Goal: Task Accomplishment & Management: Manage account settings

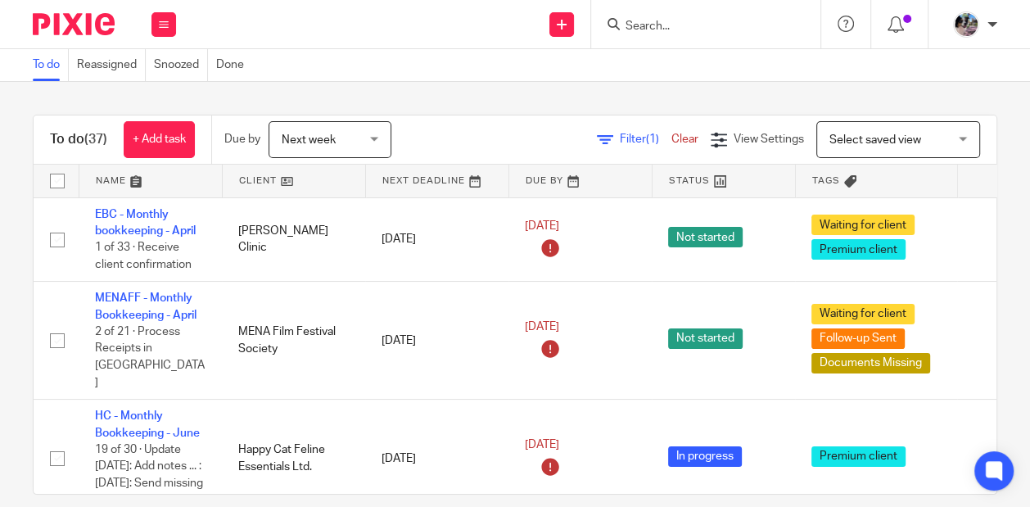
click at [659, 29] on input "Search" at bounding box center [697, 27] width 147 height 15
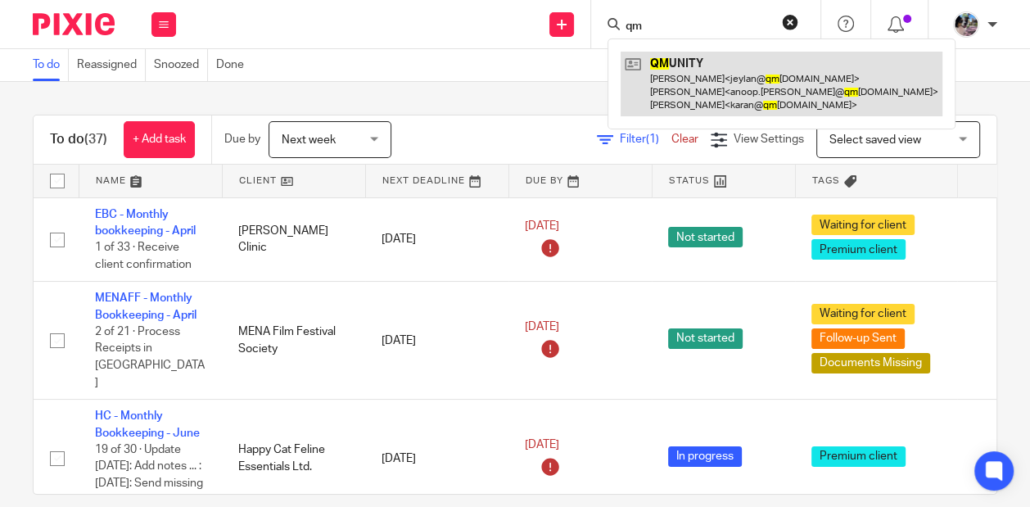
type input "qm"
click at [654, 88] on link at bounding box center [782, 84] width 322 height 65
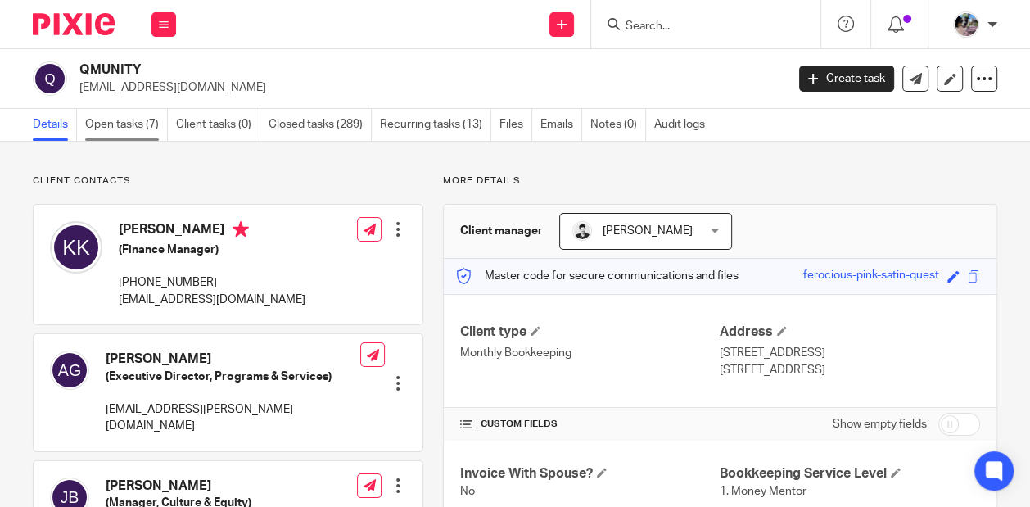
click at [94, 127] on link "Open tasks (7)" at bounding box center [126, 125] width 83 height 32
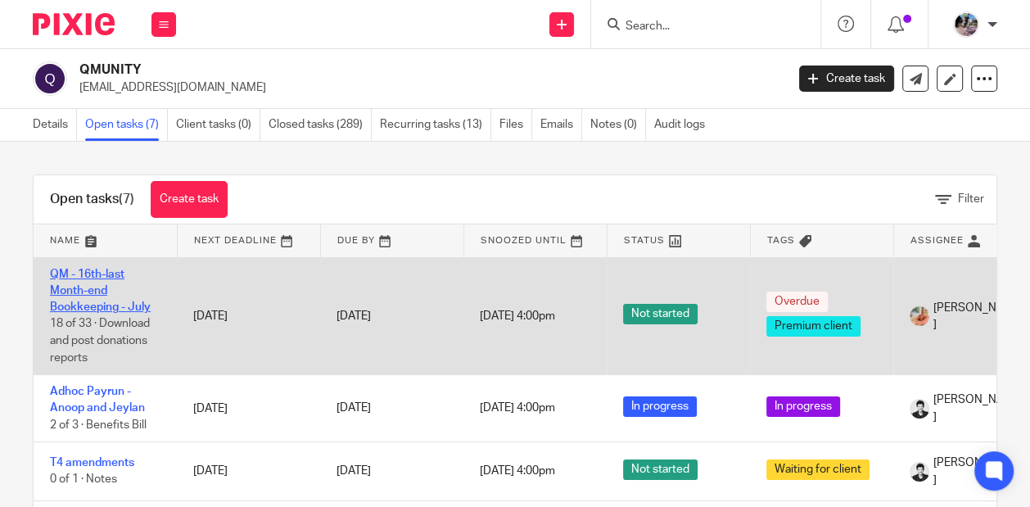
click at [78, 284] on link "QM - 16th-last Month-end Bookkeeping - July" at bounding box center [100, 291] width 101 height 45
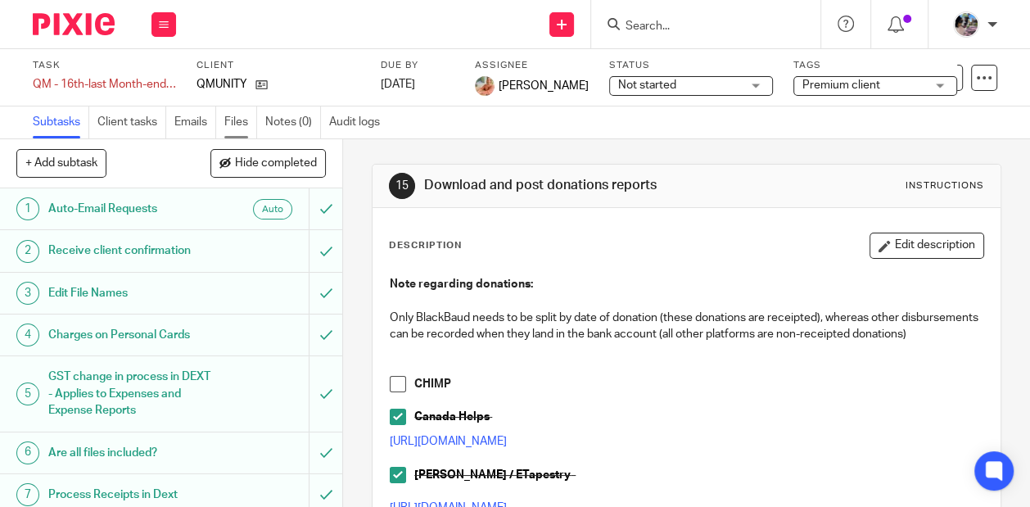
click at [239, 119] on link "Files" at bounding box center [240, 122] width 33 height 32
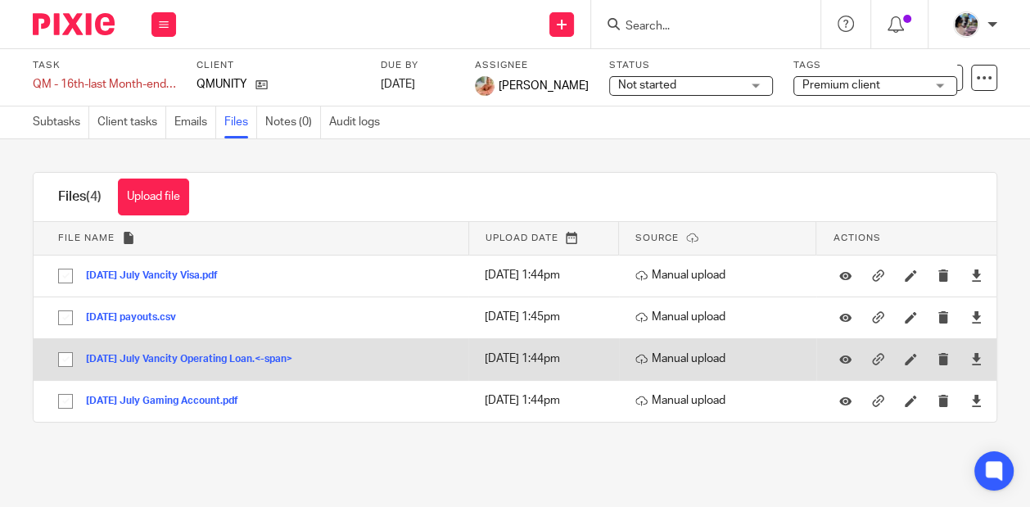
click at [256, 356] on button "2025-07-31 July Vancity Operating Loan.<-span>" at bounding box center [195, 359] width 219 height 11
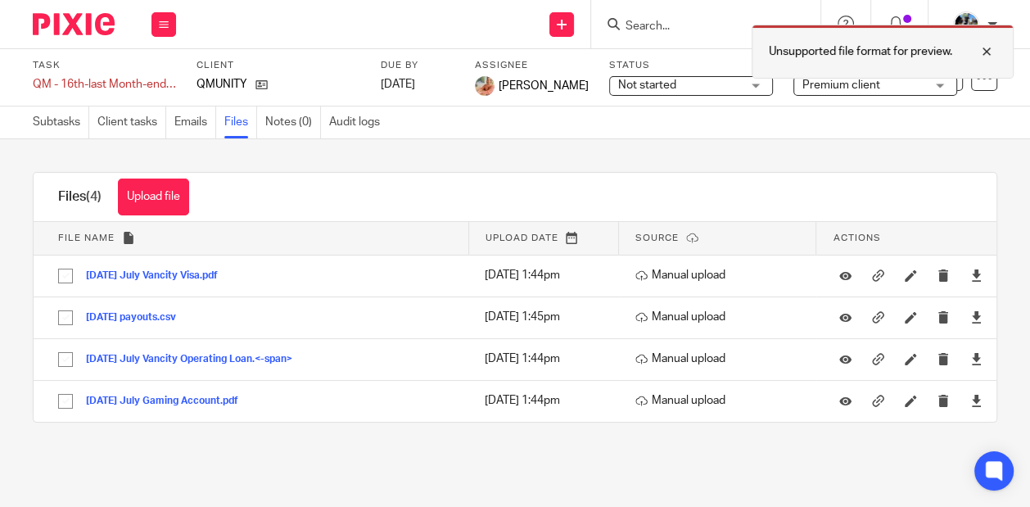
click at [987, 50] on div at bounding box center [975, 52] width 44 height 20
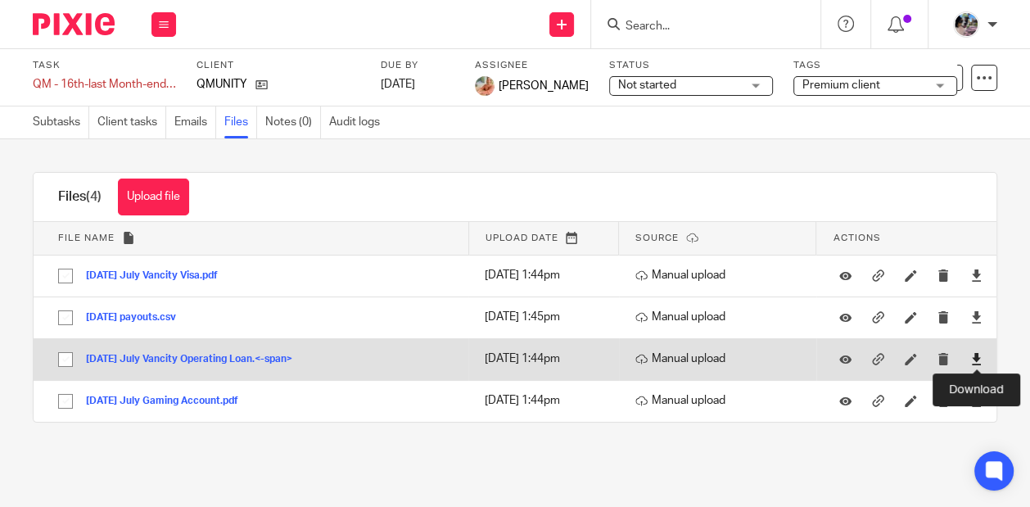
click at [978, 359] on icon at bounding box center [977, 359] width 12 height 12
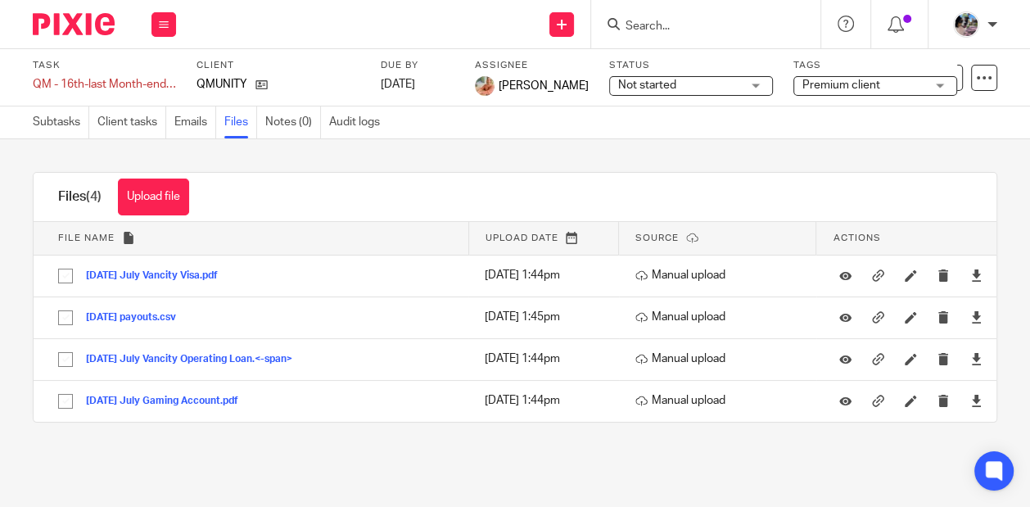
click at [717, 165] on div "Upload file Drag & Drop your files, or click here Files uploading... Files (4) …" at bounding box center [515, 297] width 1030 height 316
click at [160, 25] on icon at bounding box center [164, 25] width 10 height 10
click at [154, 74] on link "Work" at bounding box center [156, 75] width 29 height 11
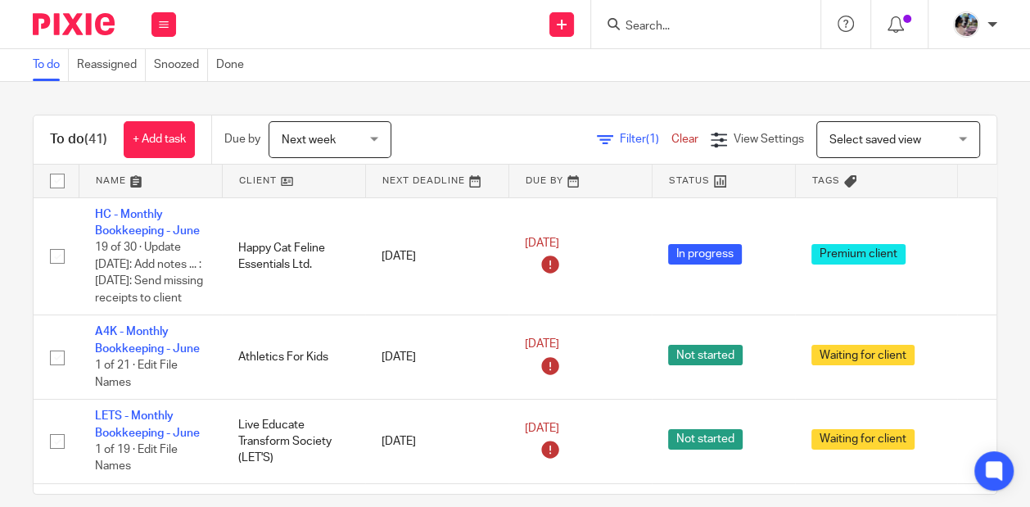
click at [657, 32] on input "Search" at bounding box center [697, 27] width 147 height 15
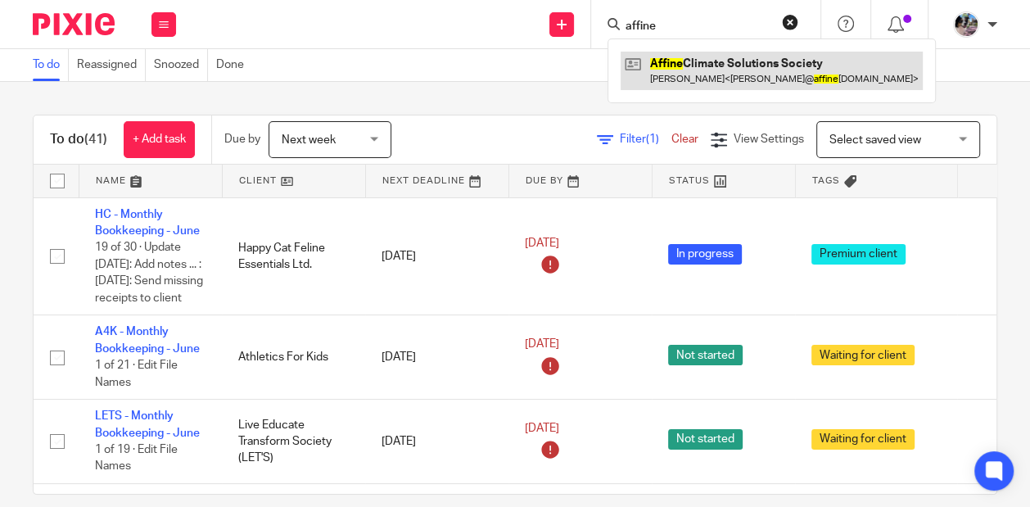
type input "affine"
click at [689, 81] on link at bounding box center [772, 71] width 302 height 38
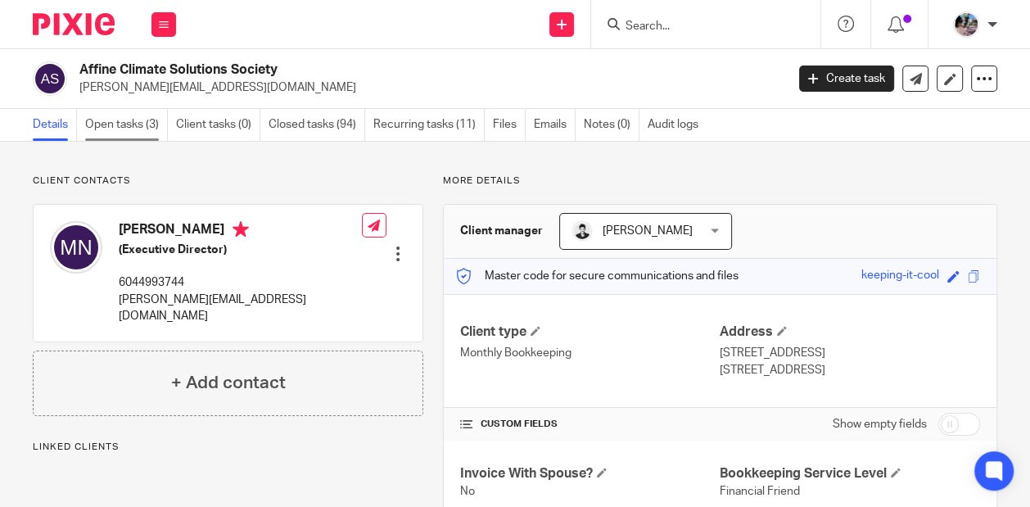
click at [112, 119] on link "Open tasks (3)" at bounding box center [126, 125] width 83 height 32
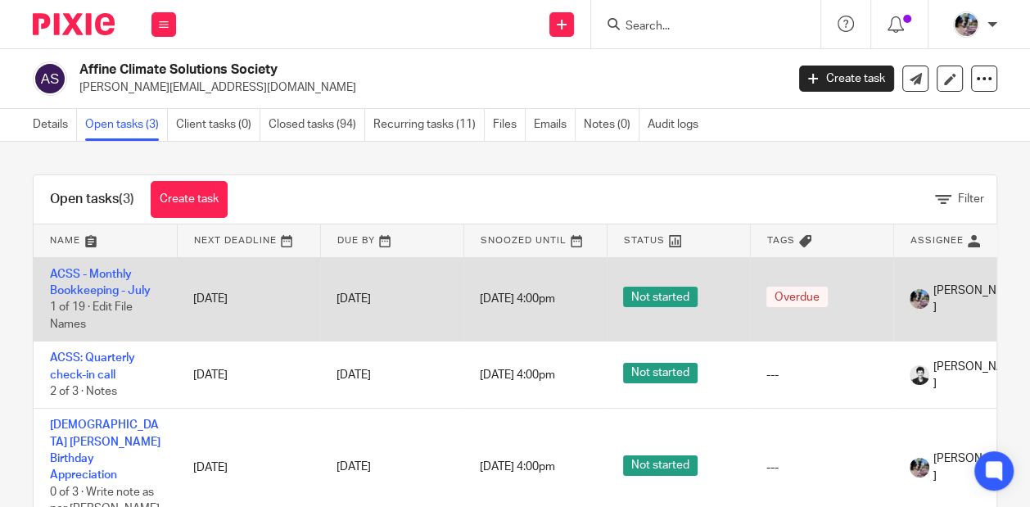
click at [107, 280] on td "ACSS - Monthly Bookkeeping - [DATE] of 19 · Edit File Names" at bounding box center [105, 299] width 143 height 84
click at [106, 274] on link "ACSS - Monthly Bookkeeping - July" at bounding box center [100, 283] width 101 height 28
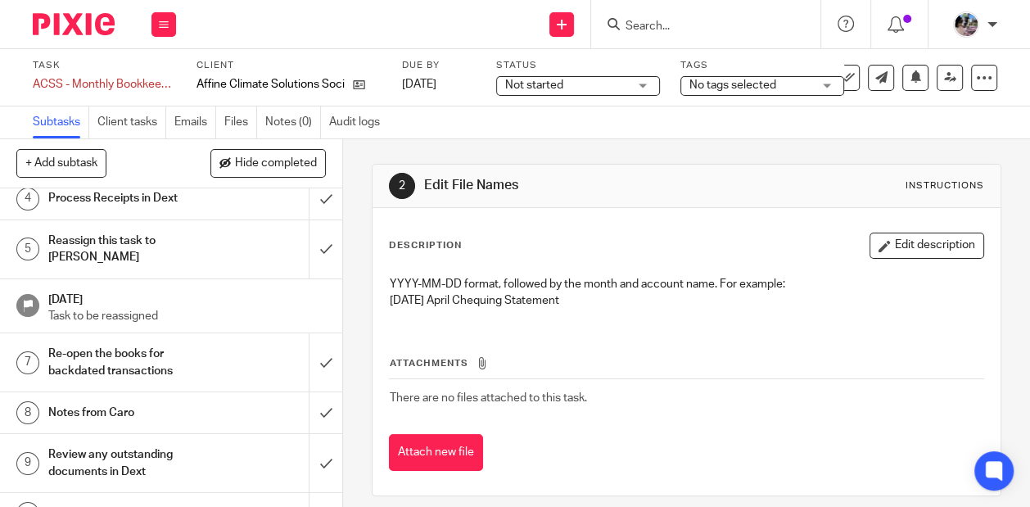
scroll to position [185, 0]
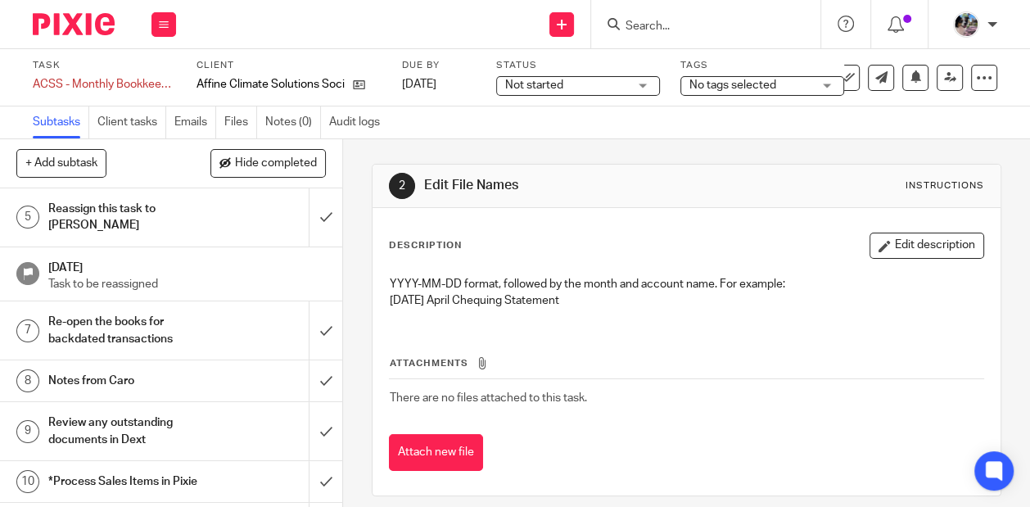
click at [165, 369] on h1 "Notes from Caro" at bounding box center [129, 381] width 163 height 25
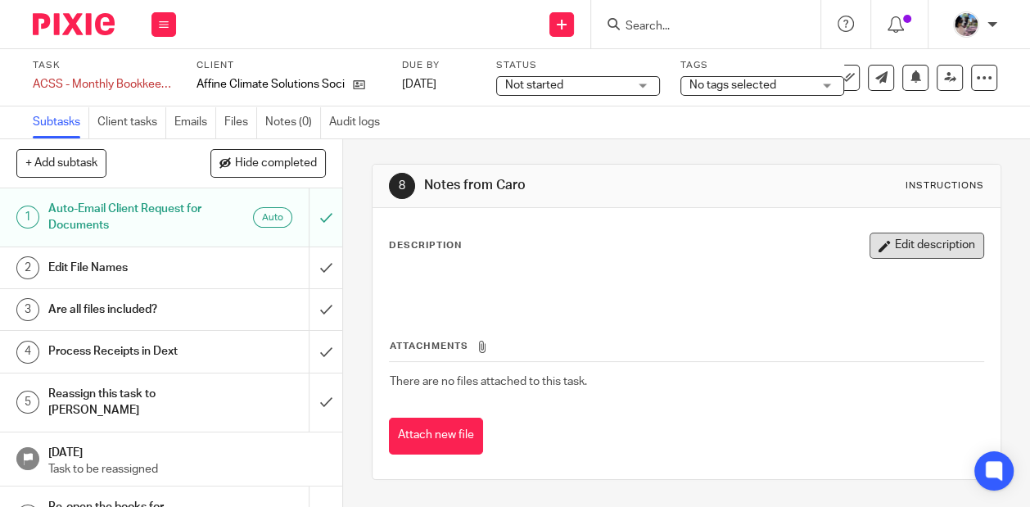
click at [910, 243] on button "Edit description" at bounding box center [927, 246] width 115 height 26
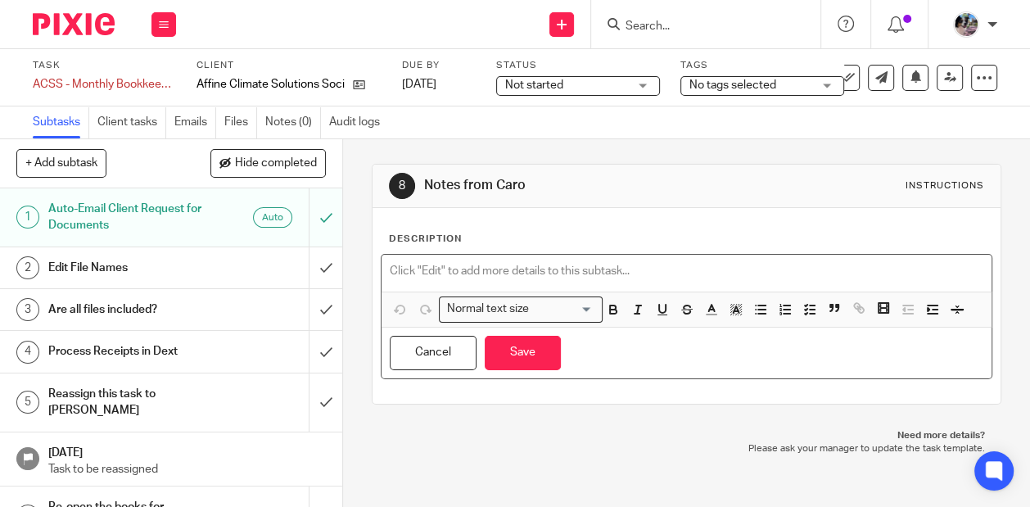
click at [566, 269] on p at bounding box center [687, 271] width 594 height 16
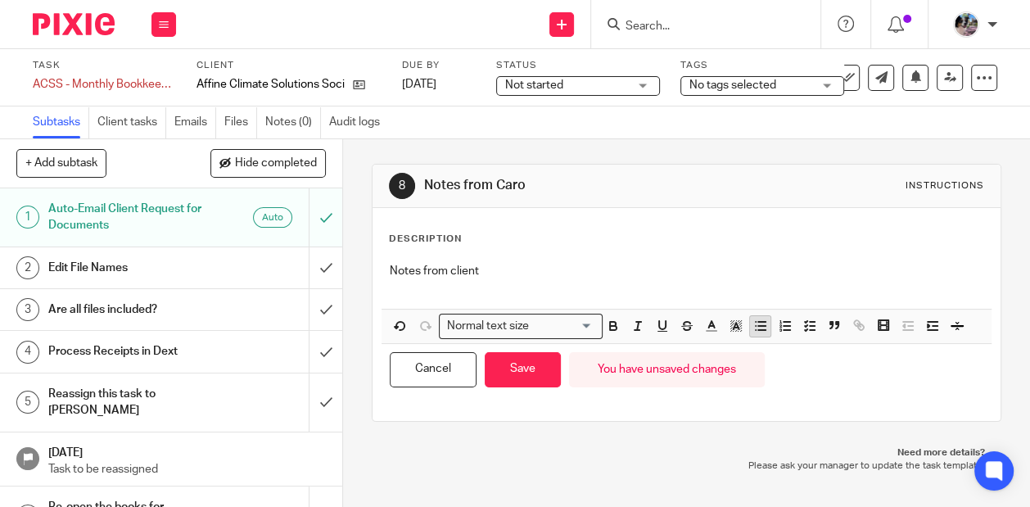
click at [758, 326] on line "button" at bounding box center [761, 326] width 7 height 0
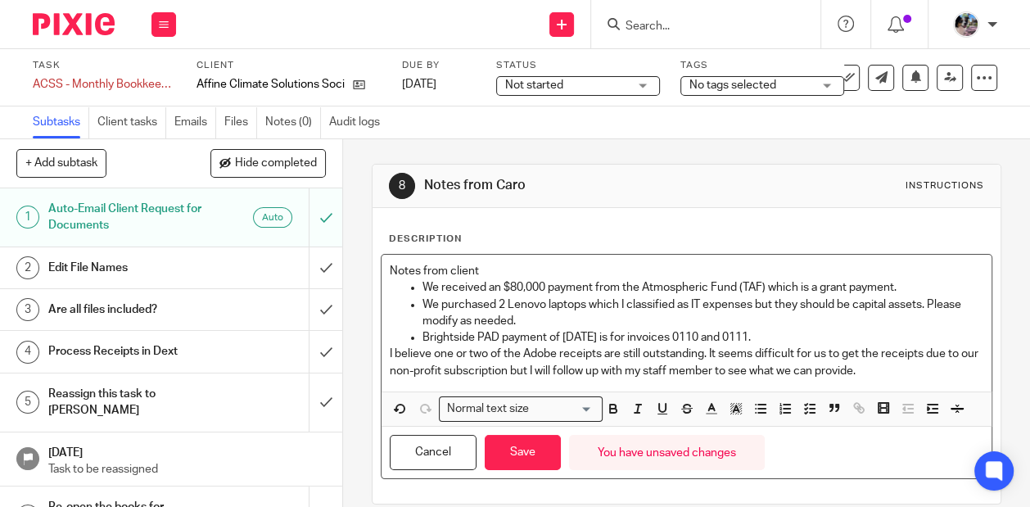
click at [382, 351] on div "Notes from client We received an $80,000 payment from the Atmospheric Fund (TAF…" at bounding box center [687, 323] width 610 height 137
click at [760, 412] on icon "button" at bounding box center [761, 408] width 15 height 15
click at [940, 368] on p "I believe one or two of the Adobe receipts are still outstanding. It seems diff…" at bounding box center [703, 363] width 561 height 34
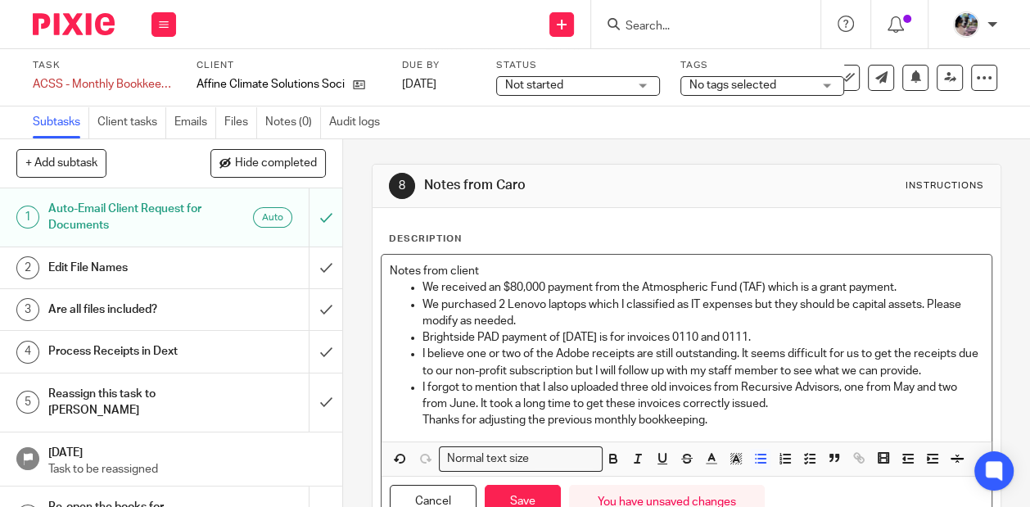
click at [423, 416] on p "Thanks for adjusting the previous monthly bookkeeping." at bounding box center [703, 420] width 561 height 16
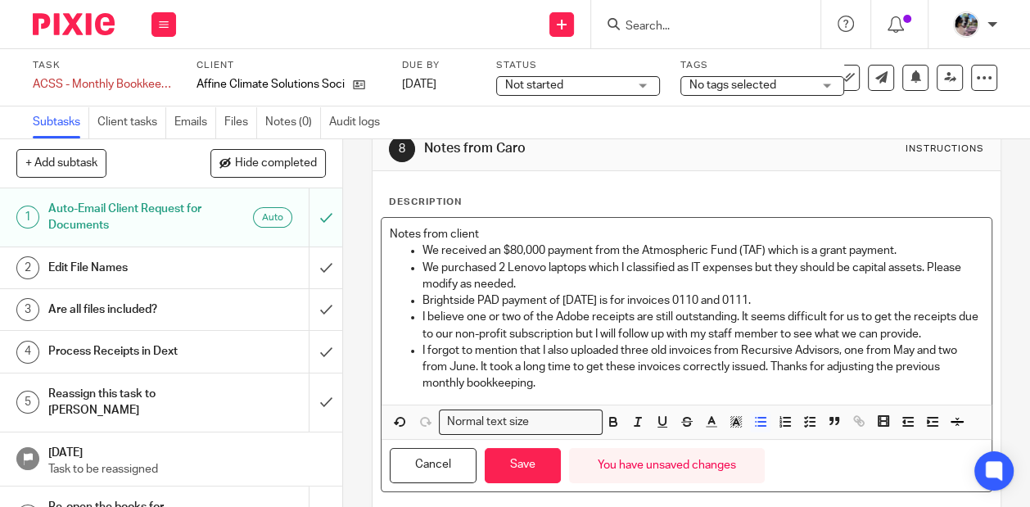
scroll to position [38, 0]
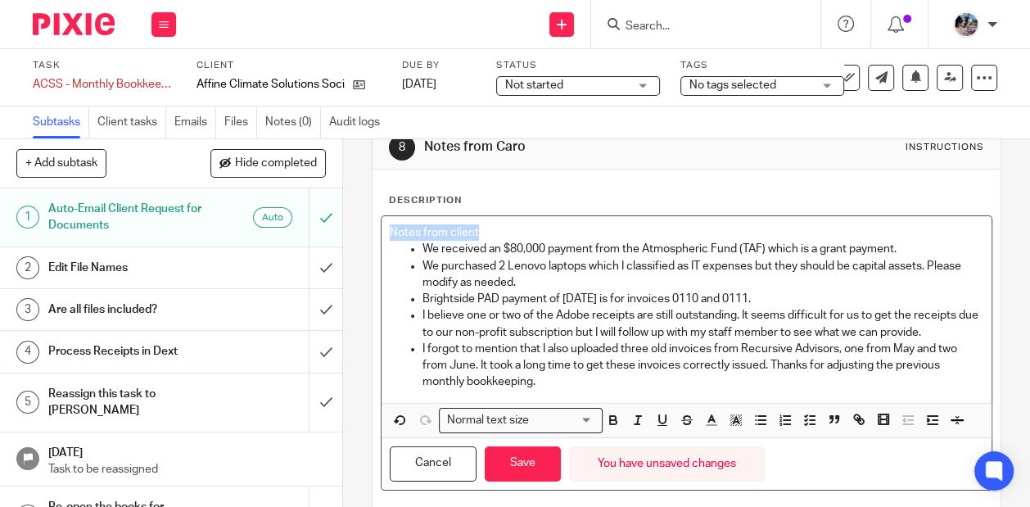
drag, startPoint x: 481, startPoint y: 227, endPoint x: 301, endPoint y: 217, distance: 179.6
click at [301, 217] on div "+ Add subtask Hide completed Cancel + Add 1 Auto-Email Client Request for Docum…" at bounding box center [515, 323] width 1030 height 368
click at [572, 382] on p "I forgot to mention that I also uploaded three old invoices from Recursive Advi…" at bounding box center [703, 366] width 561 height 50
click at [524, 474] on button "Save" at bounding box center [523, 463] width 76 height 35
